Goal: Information Seeking & Learning: Learn about a topic

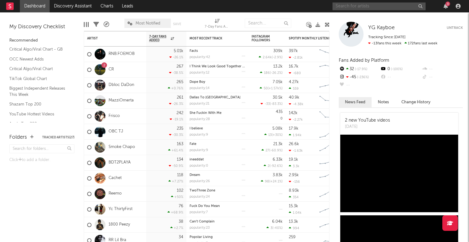
click at [383, 7] on input "text" at bounding box center [378, 6] width 93 height 8
type input "mucho reemo"
click at [385, 9] on input "mucho reemo" at bounding box center [378, 6] width 93 height 8
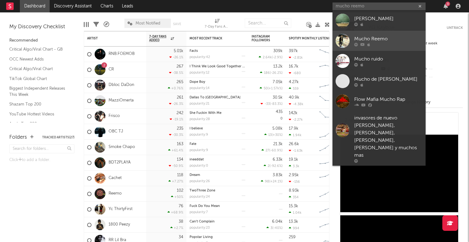
click at [385, 39] on div "Mucho Reemo" at bounding box center [388, 38] width 68 height 7
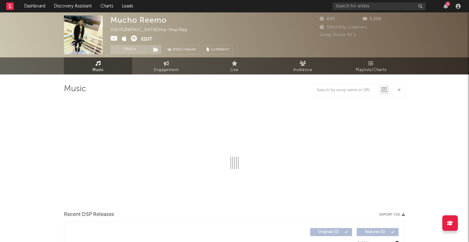
select select "1w"
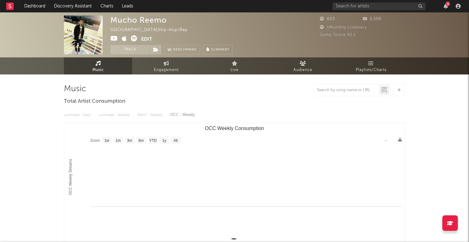
click at [446, 2] on div "3" at bounding box center [447, 4] width 5 height 5
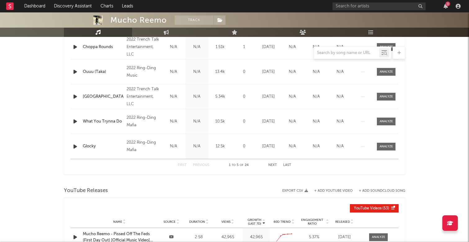
scroll to position [237, 0]
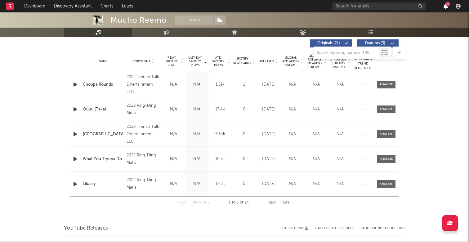
click at [445, 6] on icon "button" at bounding box center [445, 6] width 4 height 5
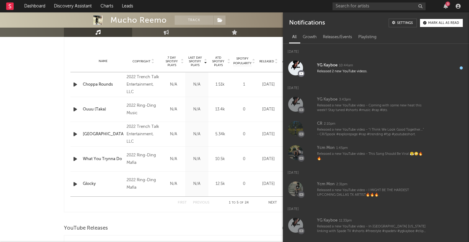
click at [308, 7] on nav "Dashboard Discovery Assistant Charts Leads 3" at bounding box center [234, 6] width 469 height 12
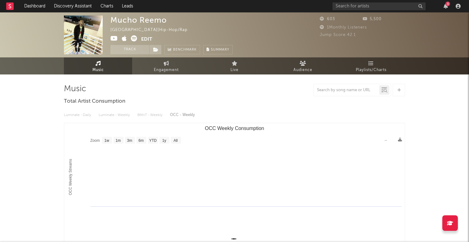
scroll to position [0, 0]
click at [445, 5] on div "3" at bounding box center [447, 4] width 5 height 5
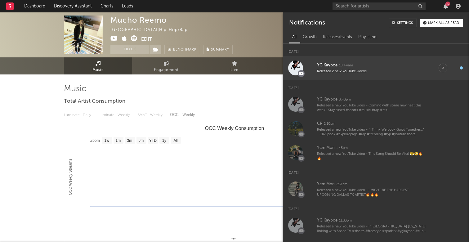
click at [326, 68] on div "YG Kayboe" at bounding box center [327, 65] width 20 height 7
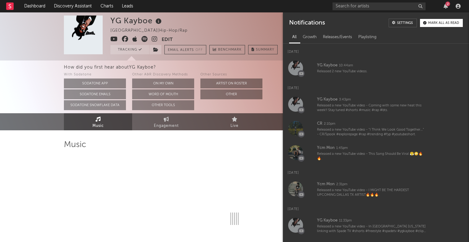
select select "6m"
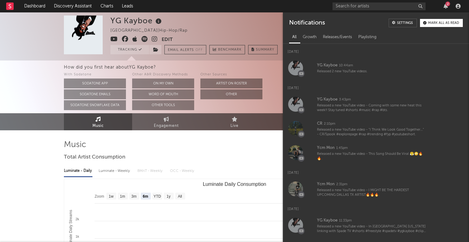
click at [273, 72] on div "With Sodatone Sodatone App Sodatone Emails Sodatone Snowflake Data Other A&R Di…" at bounding box center [266, 90] width 405 height 39
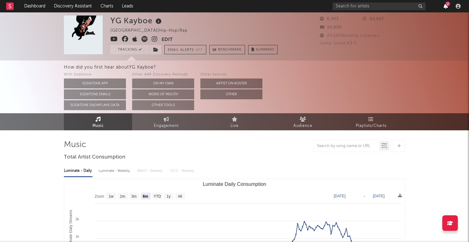
click at [444, 7] on icon "button" at bounding box center [445, 6] width 4 height 5
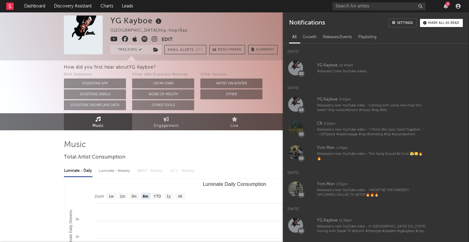
click at [274, 30] on div "YG Kayboe United States | Hip-Hop/Rap Edit Tracking Email Alerts Off Benchmark …" at bounding box center [193, 35] width 167 height 39
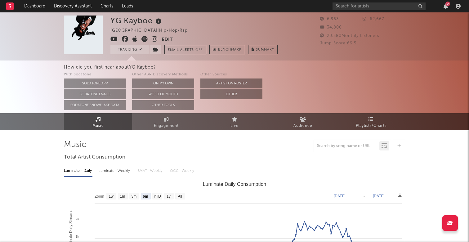
click at [447, 6] on div "2" at bounding box center [447, 4] width 5 height 5
click at [278, 7] on nav "Dashboard Discovery Assistant Charts Leads 2" at bounding box center [234, 6] width 469 height 12
click at [449, 5] on div "2" at bounding box center [447, 4] width 5 height 5
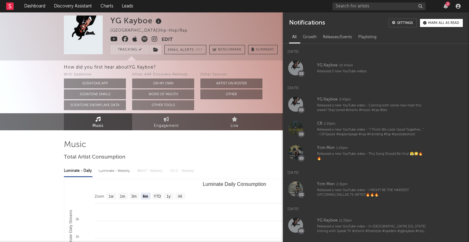
click at [252, 149] on div at bounding box center [234, 146] width 341 height 12
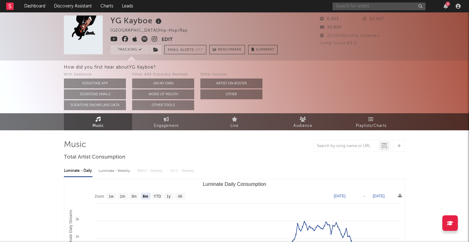
click at [395, 10] on input "text" at bounding box center [378, 6] width 93 height 8
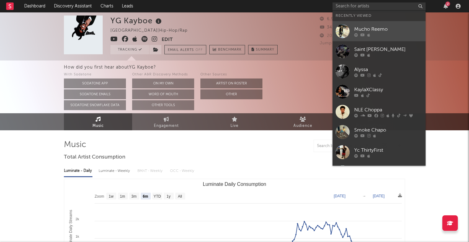
click at [381, 36] on div at bounding box center [388, 35] width 68 height 4
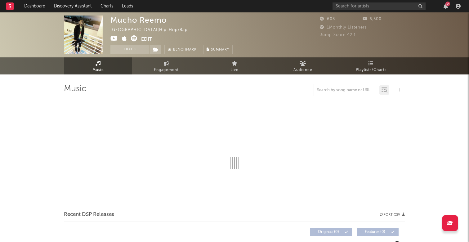
select select "1w"
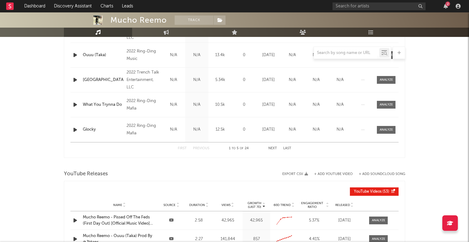
scroll to position [289, 0]
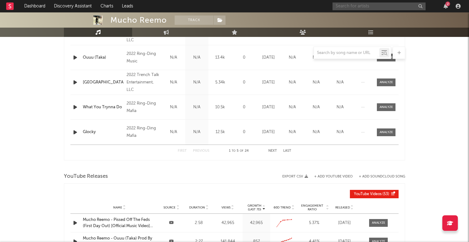
click at [370, 4] on input "text" at bounding box center [378, 6] width 93 height 8
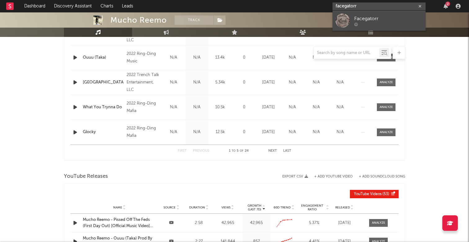
type input "facegatorr"
click at [371, 17] on div "Facegatorr" at bounding box center [388, 18] width 68 height 7
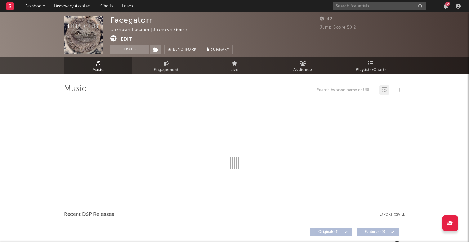
select select "1w"
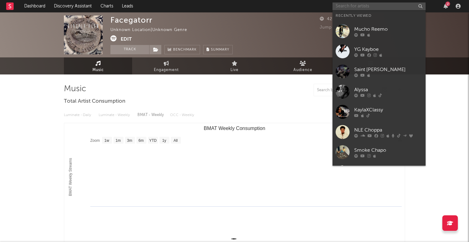
click at [372, 8] on input "text" at bounding box center [378, 6] width 93 height 8
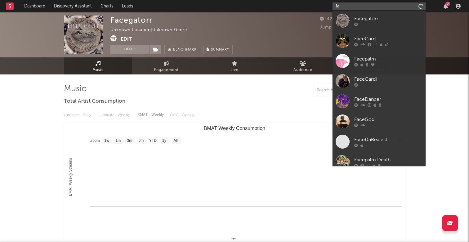
type input "f"
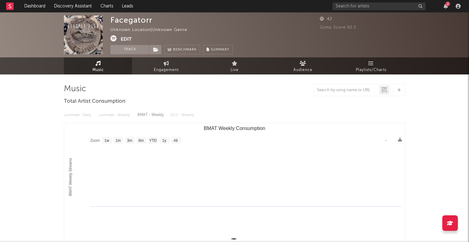
click at [223, 32] on div "Facegatorr Unknown Location | Unknown Genre Edit Track Benchmark Summary" at bounding box center [171, 35] width 122 height 39
click at [129, 36] on button "Edit" at bounding box center [126, 39] width 11 height 8
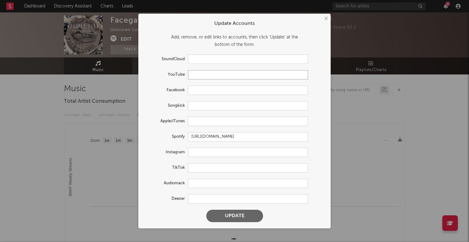
click at [211, 77] on input "text" at bounding box center [248, 74] width 120 height 9
click at [326, 19] on button "×" at bounding box center [325, 18] width 7 height 7
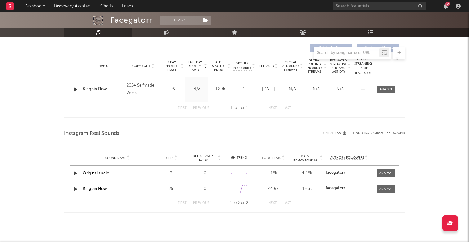
scroll to position [233, 0]
click at [352, 9] on input "text" at bounding box center [378, 6] width 93 height 8
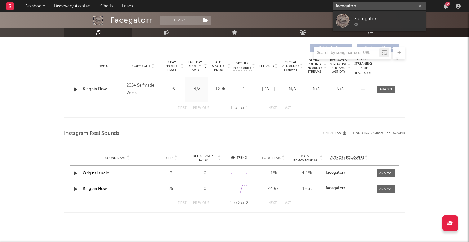
type input "facegatorr"
click at [420, 6] on icon "button" at bounding box center [419, 6] width 3 height 4
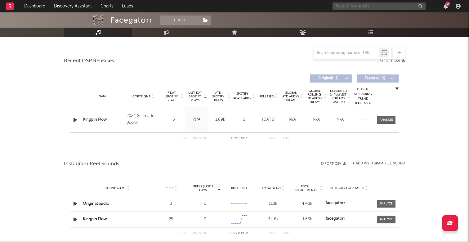
scroll to position [116, 0]
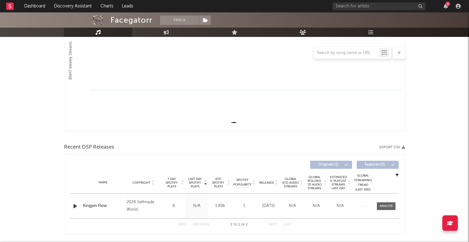
click at [445, 9] on div "2" at bounding box center [397, 6] width 130 height 12
click at [448, 1] on div "2" at bounding box center [397, 6] width 130 height 12
click at [448, 3] on div "2" at bounding box center [447, 4] width 5 height 5
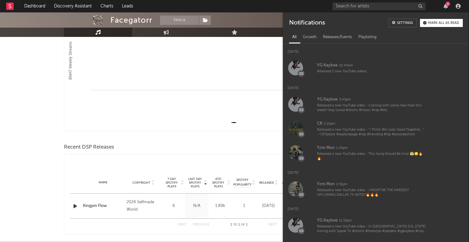
click at [305, 4] on nav "Dashboard Discovery Assistant Charts Leads 2" at bounding box center [234, 6] width 469 height 12
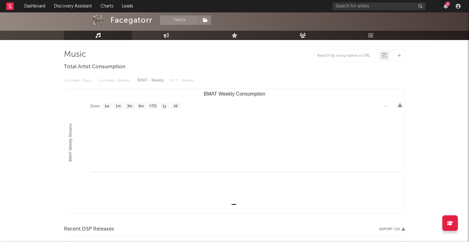
scroll to position [33, 0]
